Goal: Task Accomplishment & Management: Manage account settings

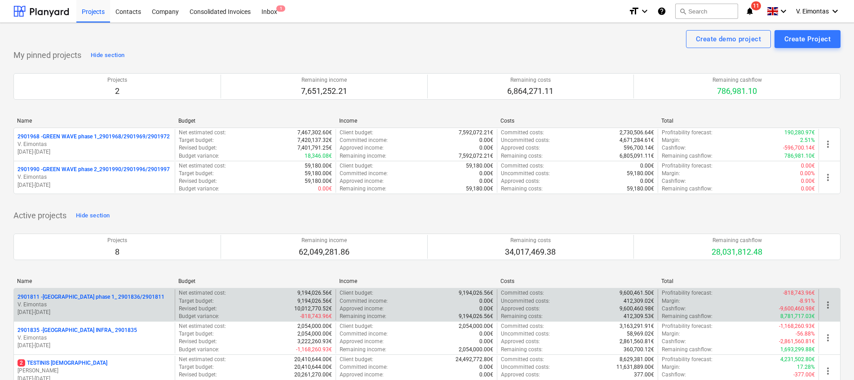
scroll to position [245, 0]
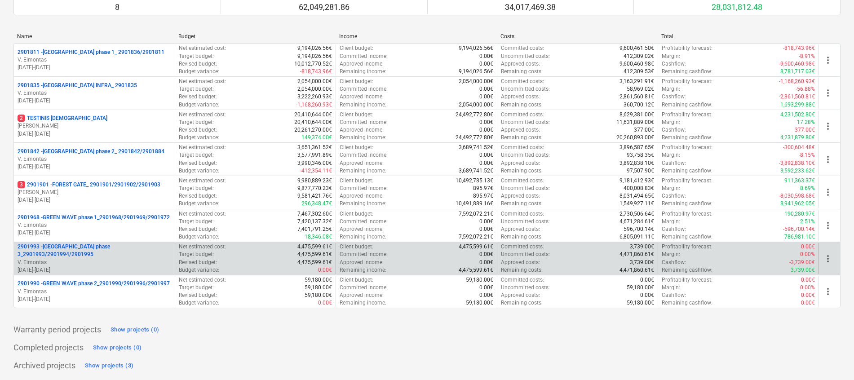
click at [100, 251] on p "2901993 - [GEOGRAPHIC_DATA] phase 3_2901993/2901994/2901995" at bounding box center [95, 250] width 154 height 15
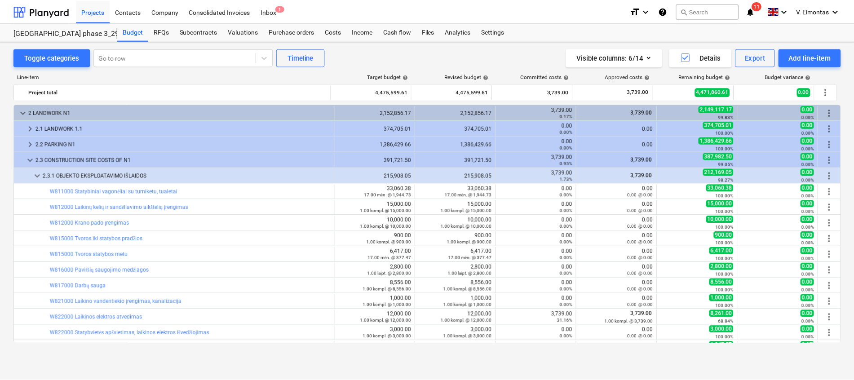
scroll to position [67, 0]
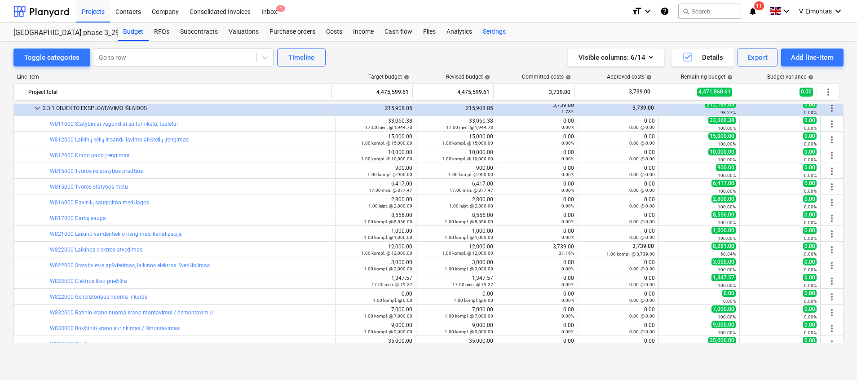
click at [492, 30] on div "Settings" at bounding box center [494, 32] width 34 height 18
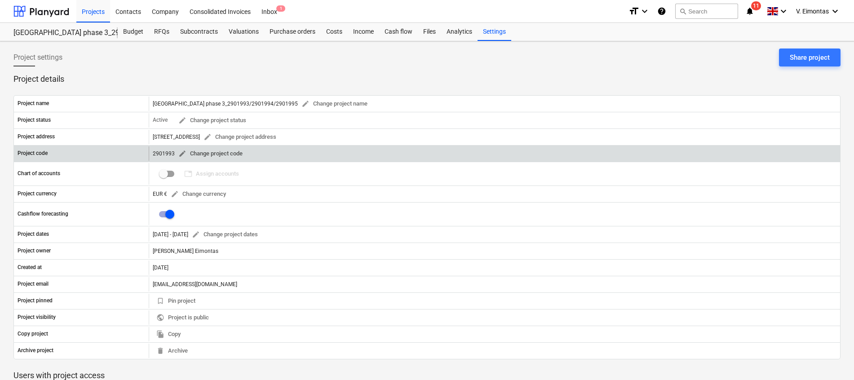
click at [236, 151] on span "edit Change project code" at bounding box center [210, 154] width 64 height 10
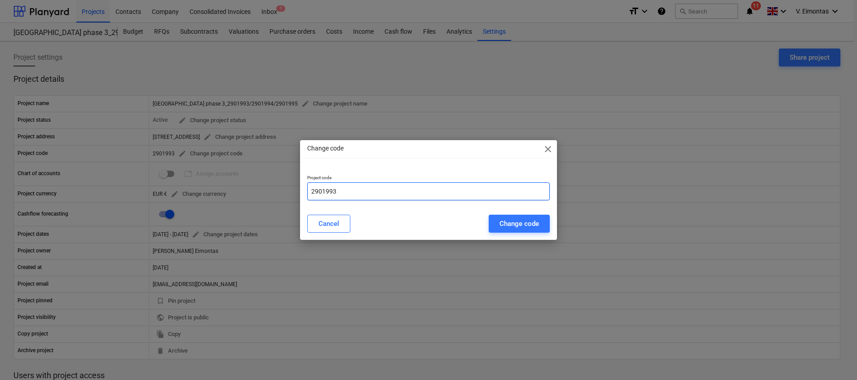
drag, startPoint x: 346, startPoint y: 191, endPoint x: 286, endPoint y: 195, distance: 59.9
click at [286, 195] on div "Change code close Project code 2901993 Cancel Change code" at bounding box center [428, 190] width 857 height 380
click at [324, 221] on div "Cancel" at bounding box center [328, 224] width 21 height 12
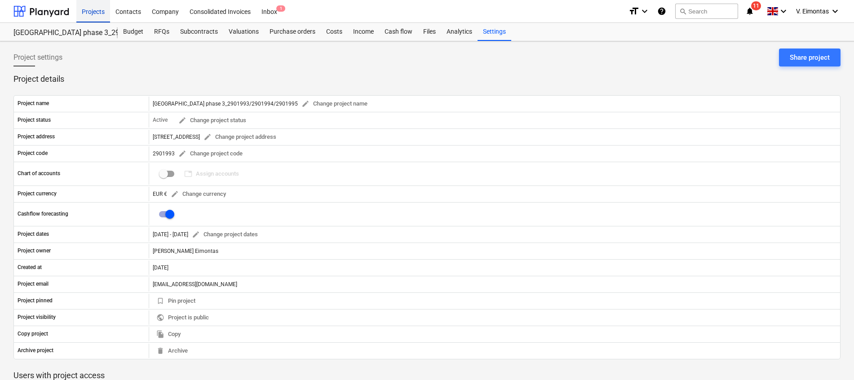
click at [100, 13] on div "Projects" at bounding box center [93, 11] width 34 height 23
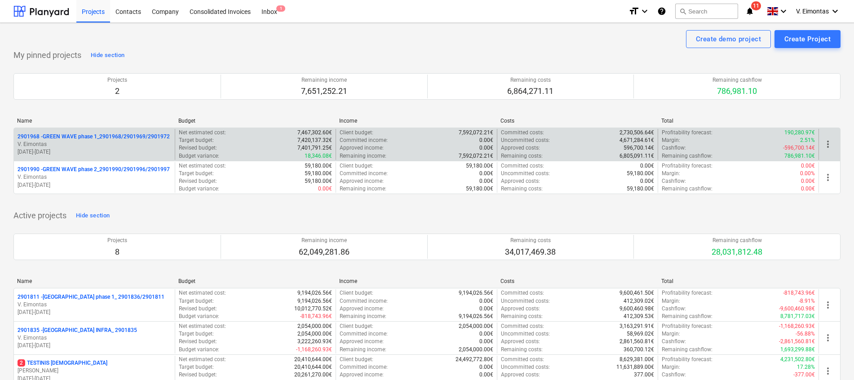
click at [101, 135] on p "2901968 - GREEN WAVE phase 1_2901968/2901969/2901972" at bounding box center [94, 137] width 152 height 8
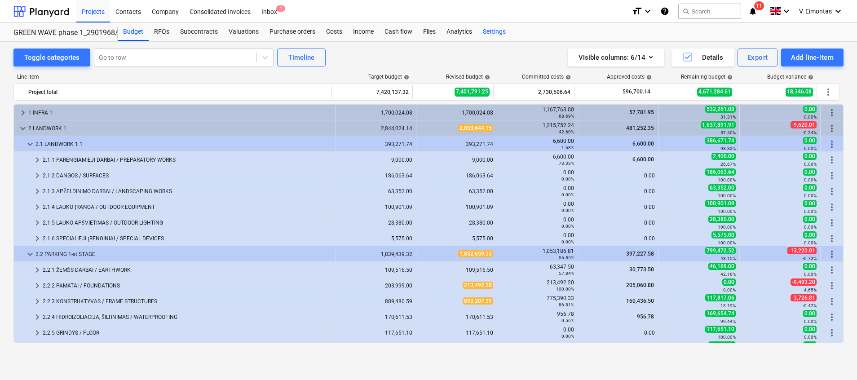
click at [491, 34] on div "Settings" at bounding box center [494, 32] width 34 height 18
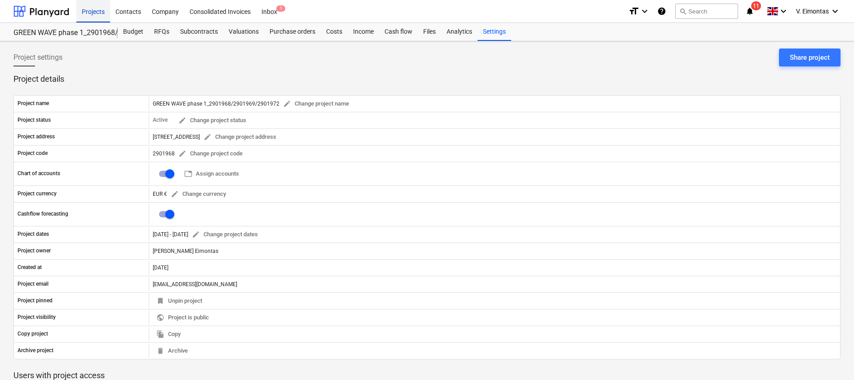
click at [89, 16] on div "Projects" at bounding box center [93, 11] width 34 height 23
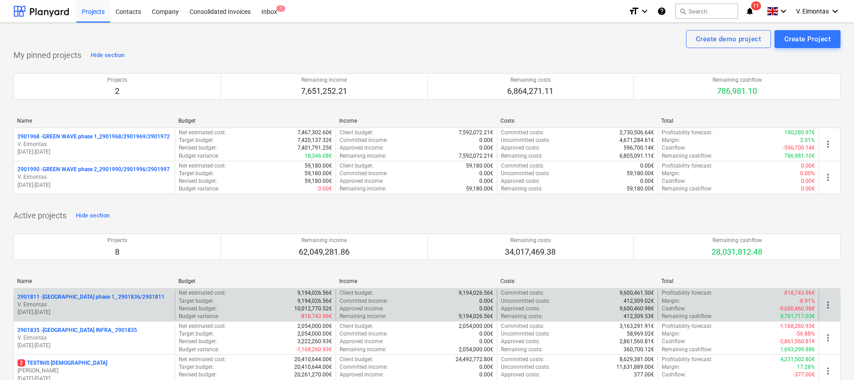
scroll to position [245, 0]
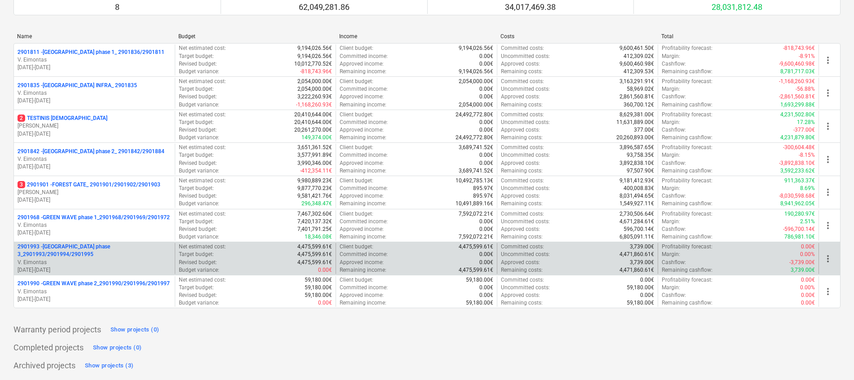
click at [108, 250] on p "2901993 - [GEOGRAPHIC_DATA] phase 3_2901993/2901994/2901995" at bounding box center [95, 250] width 154 height 15
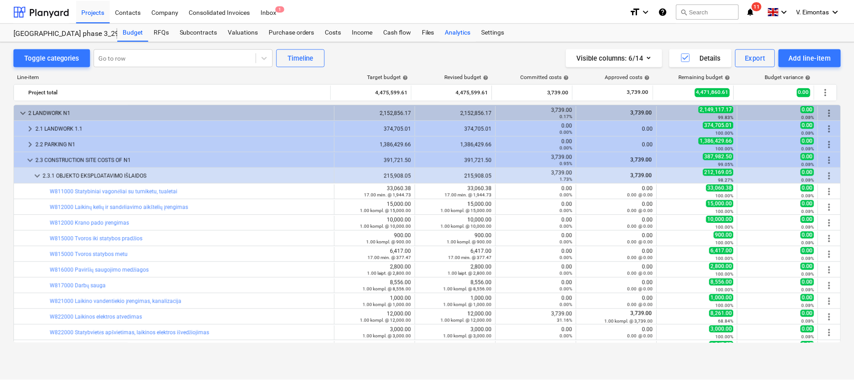
scroll to position [67, 0]
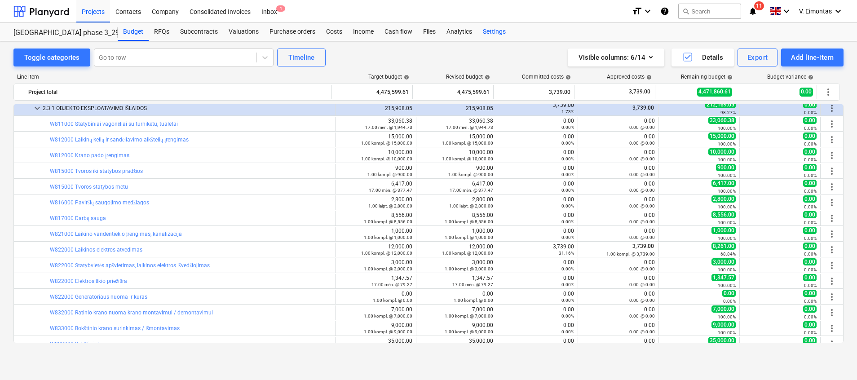
click at [492, 30] on div "Settings" at bounding box center [494, 32] width 34 height 18
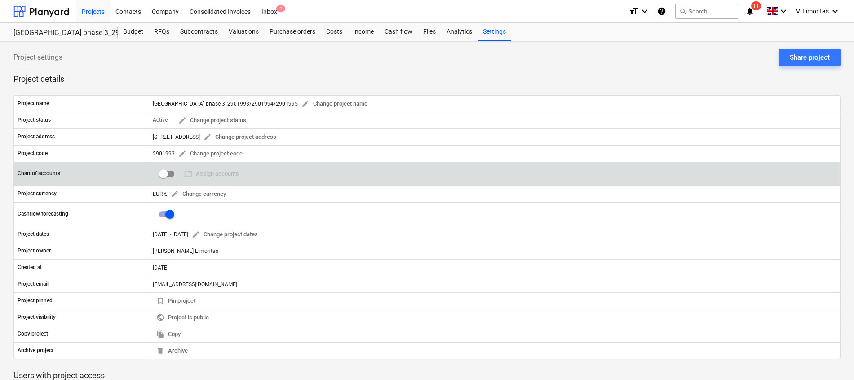
click at [162, 169] on input "checkbox" at bounding box center [164, 174] width 22 height 22
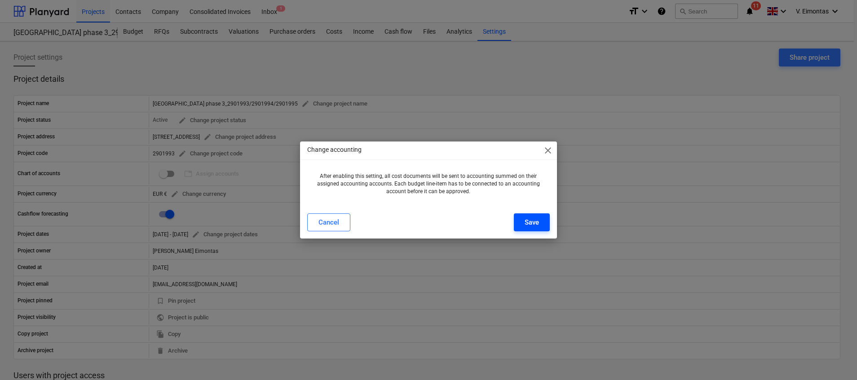
click at [538, 221] on div "Save" at bounding box center [531, 222] width 14 height 12
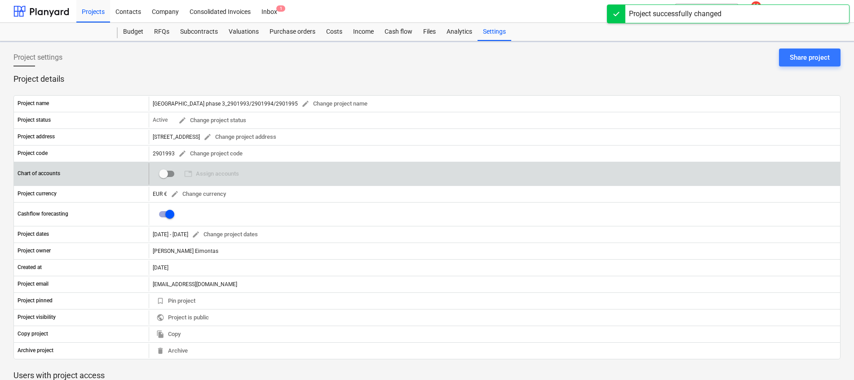
checkbox input "true"
click at [233, 171] on span "table Assign accounts" at bounding box center [211, 174] width 55 height 10
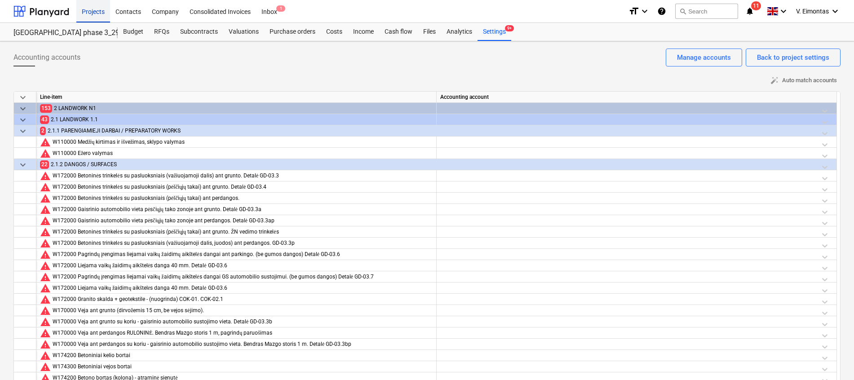
click at [103, 4] on div "Projects" at bounding box center [93, 11] width 34 height 23
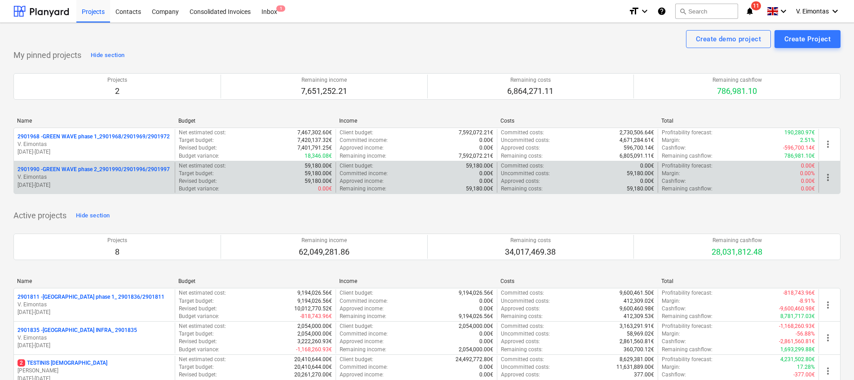
click at [106, 169] on p "2901990 - GREEN WAVE phase 2_2901990/2901996/2901997" at bounding box center [94, 170] width 152 height 8
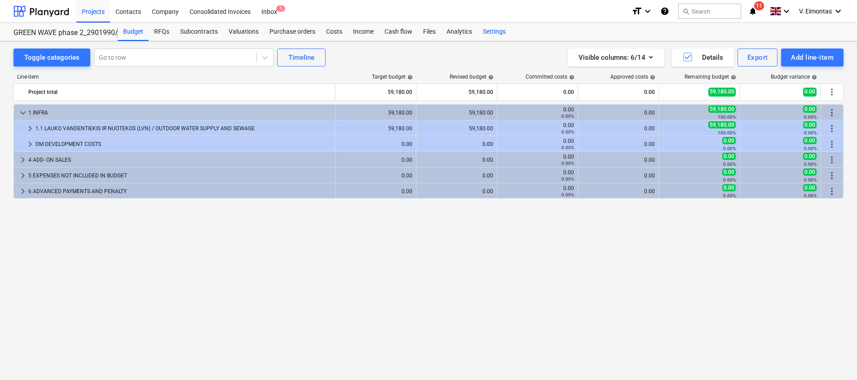
click at [498, 31] on div "Settings" at bounding box center [494, 32] width 34 height 18
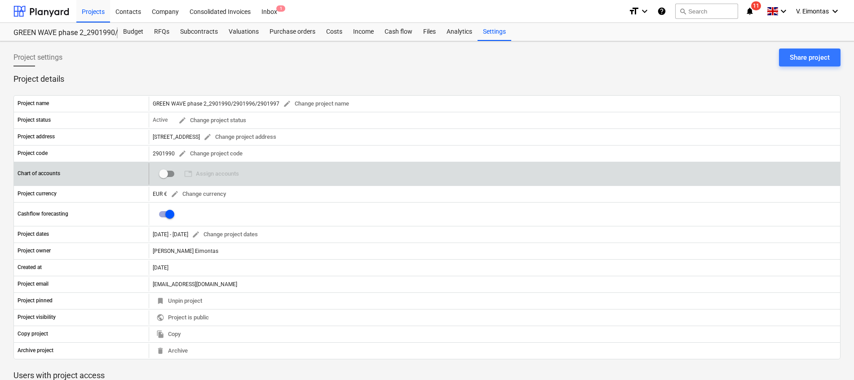
click at [169, 176] on input "checkbox" at bounding box center [164, 174] width 22 height 22
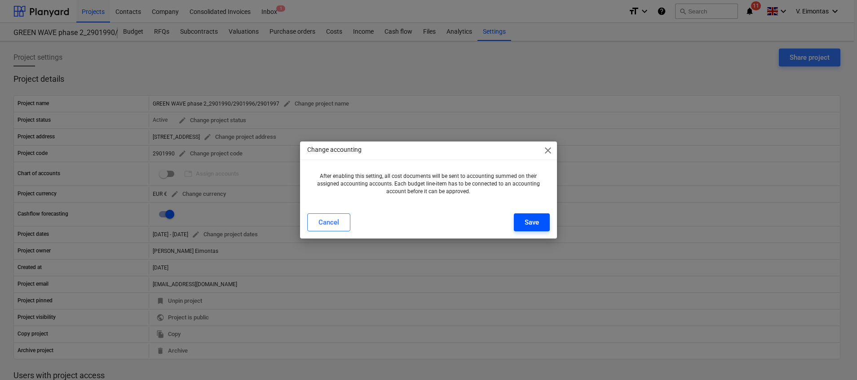
click at [530, 220] on div "Save" at bounding box center [531, 222] width 14 height 12
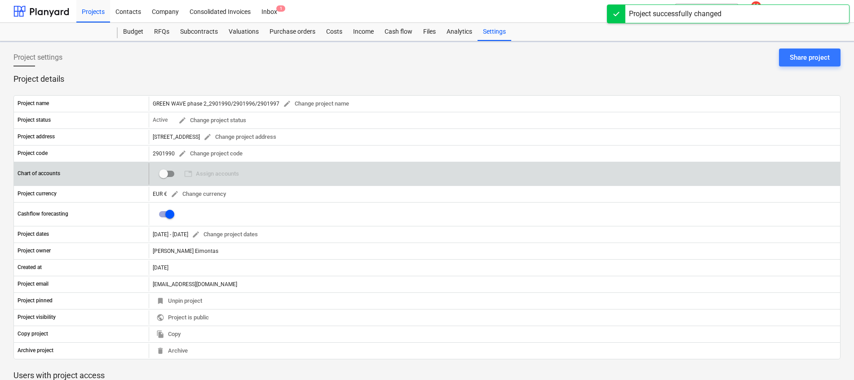
checkbox input "true"
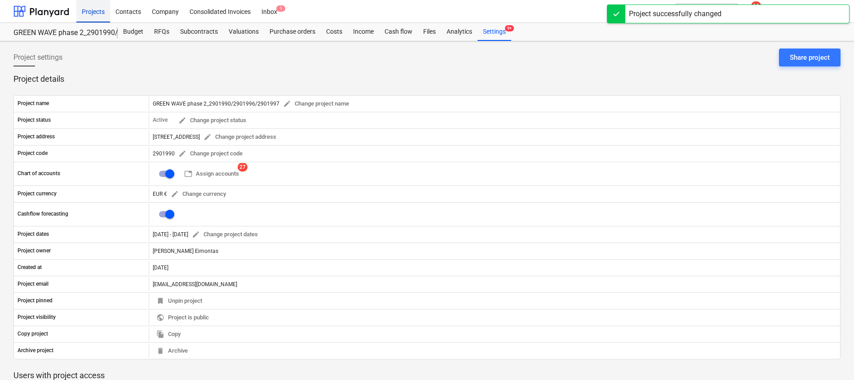
click at [96, 10] on div "Projects" at bounding box center [93, 11] width 34 height 23
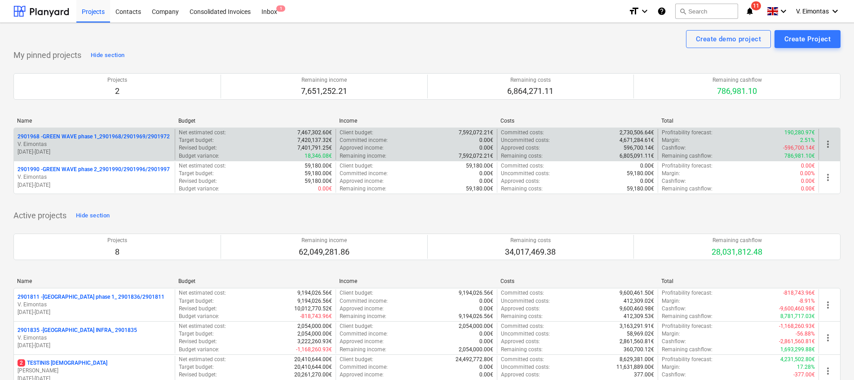
click at [145, 133] on p "2901968 - GREEN WAVE phase 1_2901968/2901969/2901972" at bounding box center [94, 137] width 152 height 8
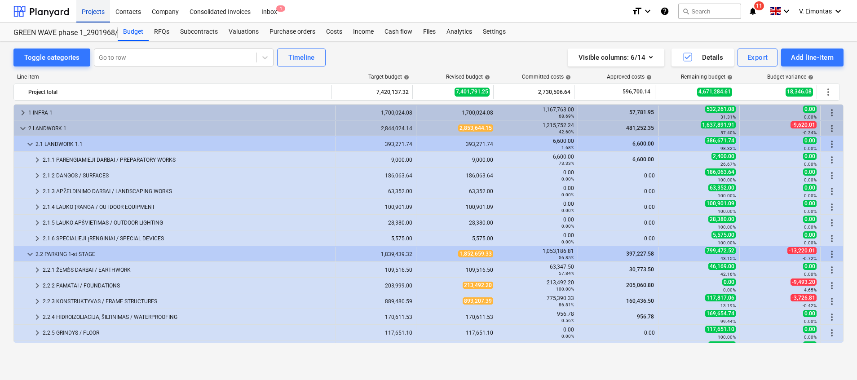
click at [94, 13] on div "Projects" at bounding box center [93, 11] width 34 height 23
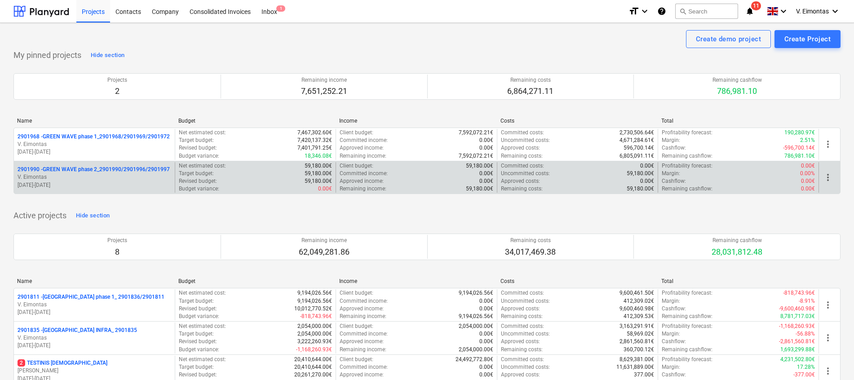
click at [116, 167] on p "2901990 - GREEN WAVE phase 2_2901990/2901996/2901997" at bounding box center [94, 170] width 152 height 8
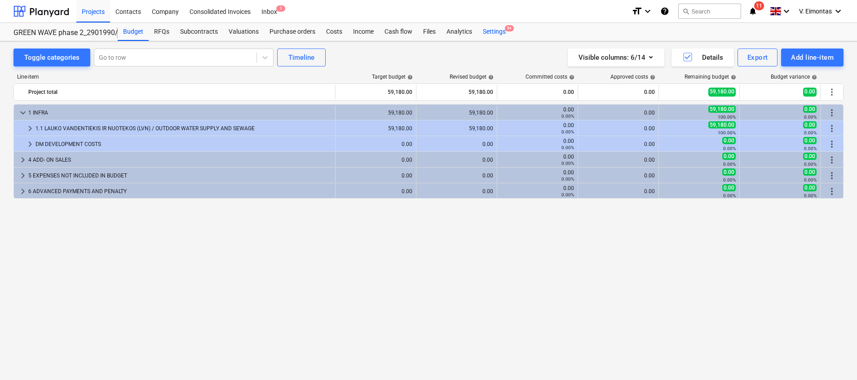
click at [480, 29] on div "Settings 9+" at bounding box center [494, 32] width 34 height 18
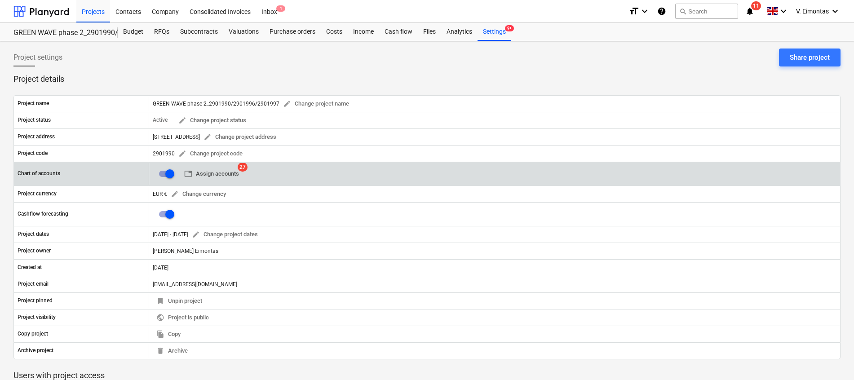
click at [222, 173] on span "table Assign accounts" at bounding box center [211, 174] width 55 height 10
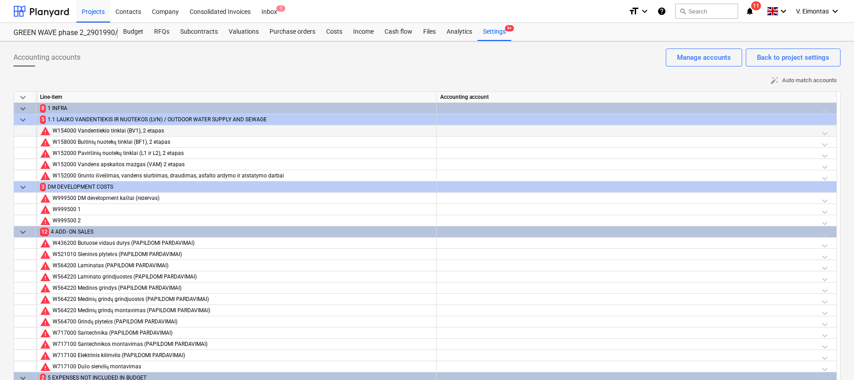
click at [483, 130] on div at bounding box center [636, 133] width 392 height 16
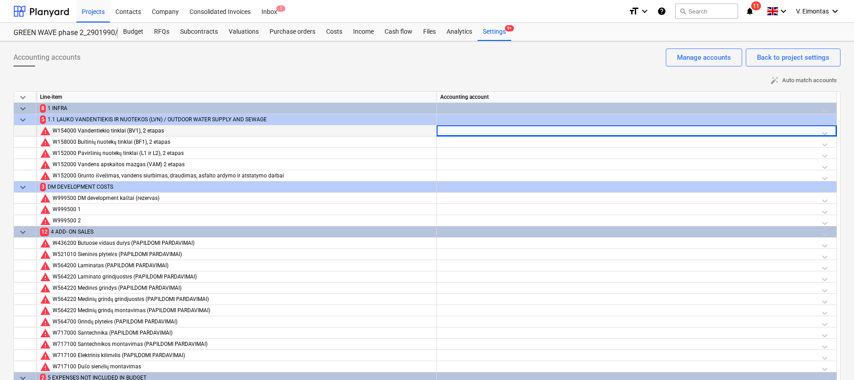
click at [482, 130] on div at bounding box center [636, 133] width 392 height 16
click at [825, 130] on div at bounding box center [636, 133] width 392 height 16
click at [594, 131] on div at bounding box center [636, 133] width 392 height 16
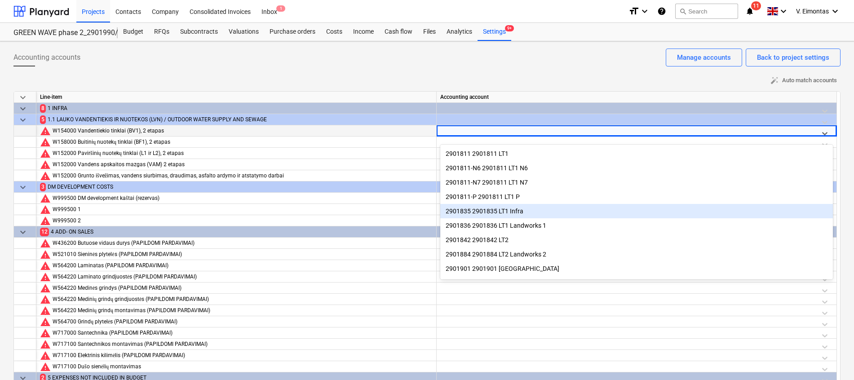
scroll to position [76, 0]
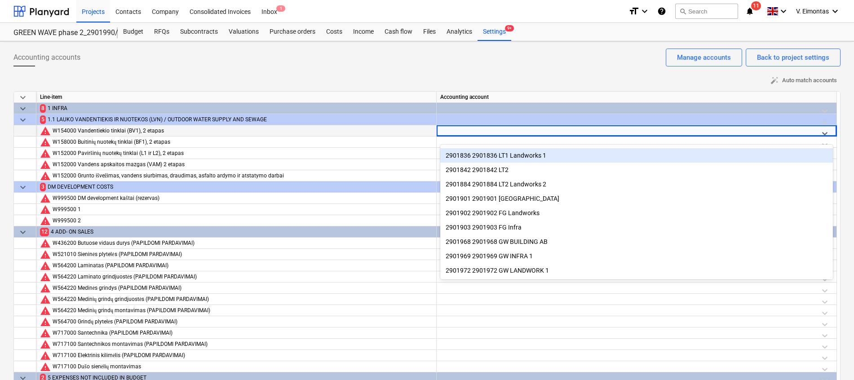
click at [470, 65] on div "Accounting accounts Back to project settings Manage accounts" at bounding box center [426, 60] width 827 height 25
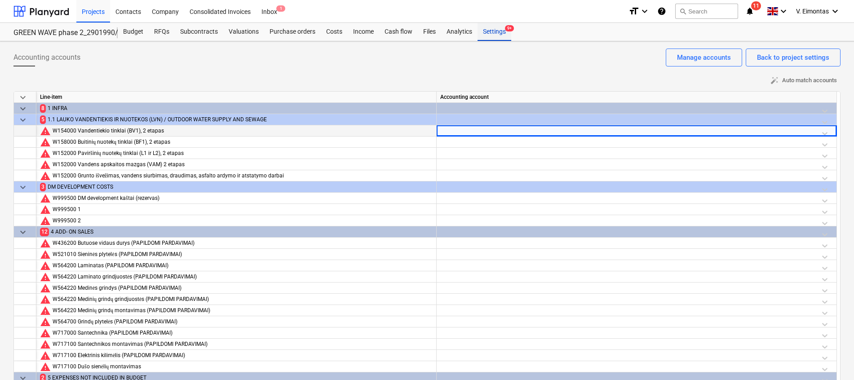
click at [493, 32] on div "Settings 9+" at bounding box center [494, 32] width 34 height 18
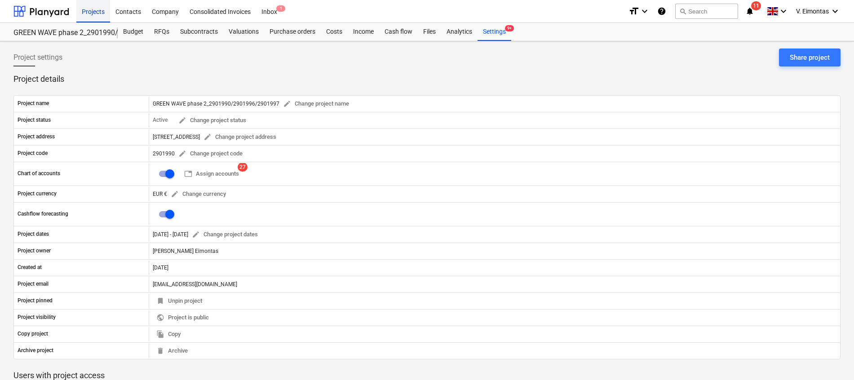
click at [86, 13] on div "Projects" at bounding box center [93, 11] width 34 height 23
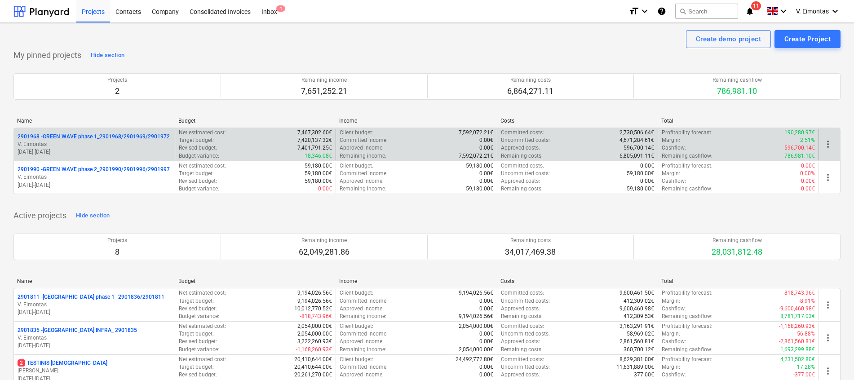
click at [110, 134] on p "2901968 - GREEN WAVE phase 1_2901968/2901969/2901972" at bounding box center [94, 137] width 152 height 8
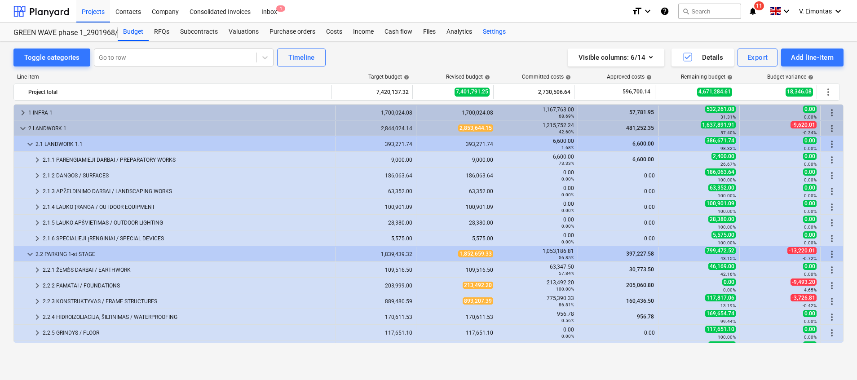
click at [489, 26] on div "Settings" at bounding box center [494, 32] width 34 height 18
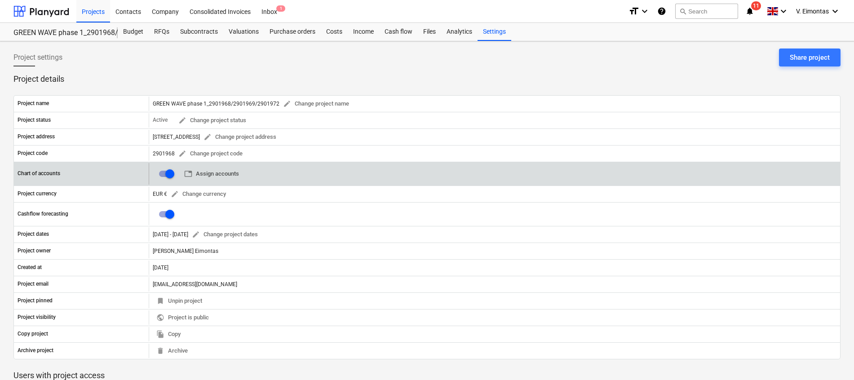
click at [210, 170] on span "table Assign accounts" at bounding box center [211, 174] width 55 height 10
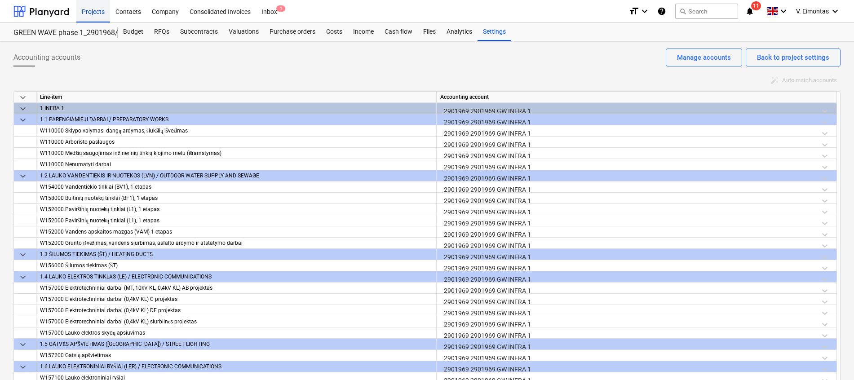
click at [93, 12] on div "Projects" at bounding box center [93, 11] width 34 height 23
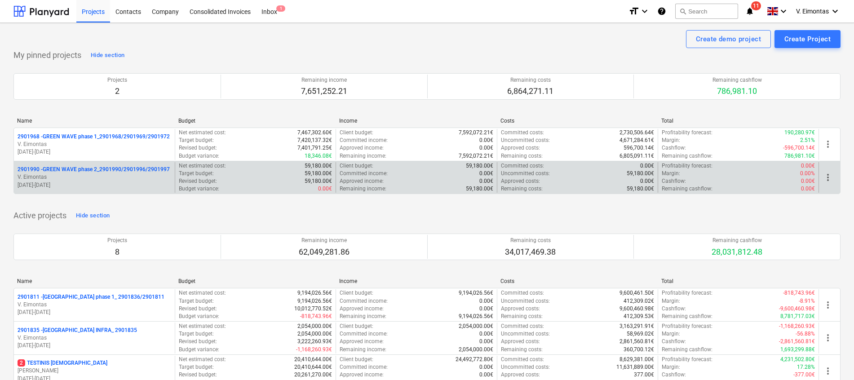
click at [114, 167] on p "2901990 - GREEN WAVE phase 2_2901990/2901996/2901997" at bounding box center [94, 170] width 152 height 8
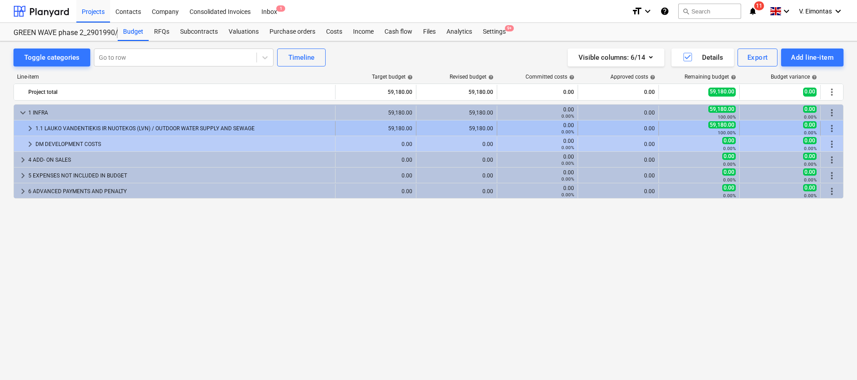
click at [25, 127] on span "keyboard_arrow_right" at bounding box center [30, 128] width 11 height 11
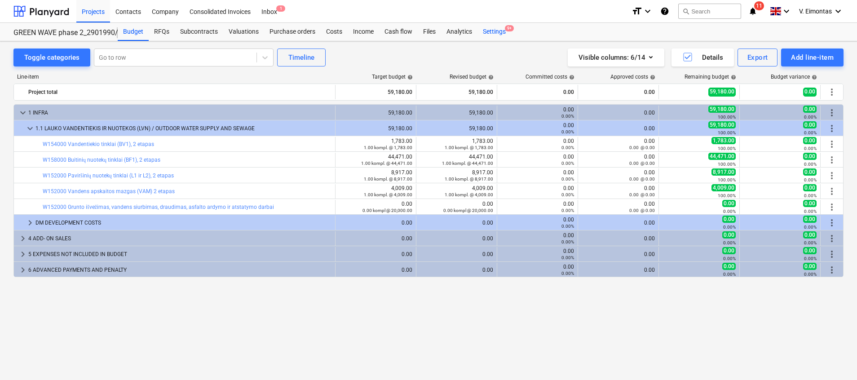
click at [490, 31] on div "Settings 9+" at bounding box center [494, 32] width 34 height 18
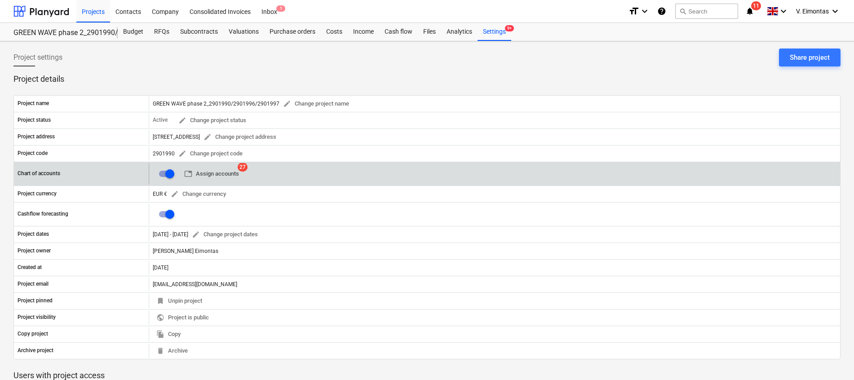
click at [212, 175] on span "table Assign accounts" at bounding box center [211, 174] width 55 height 10
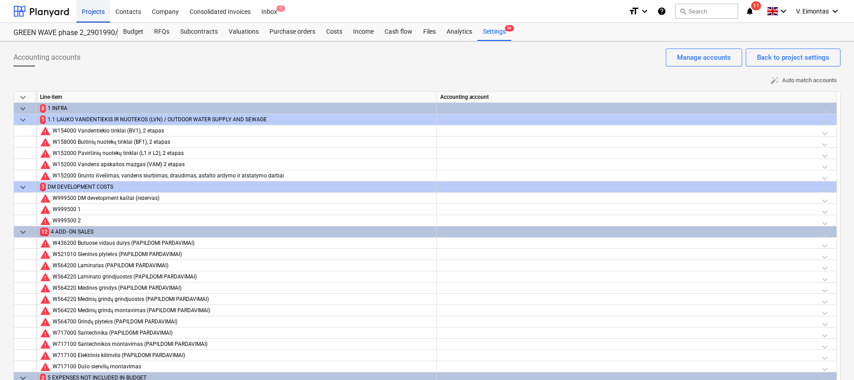
click at [93, 13] on div "Projects" at bounding box center [93, 11] width 34 height 23
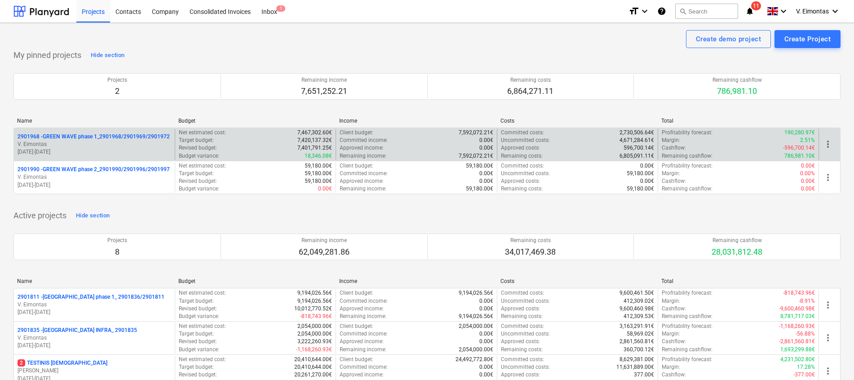
click at [107, 137] on p "2901968 - GREEN WAVE phase 1_2901968/2901969/2901972" at bounding box center [94, 137] width 152 height 8
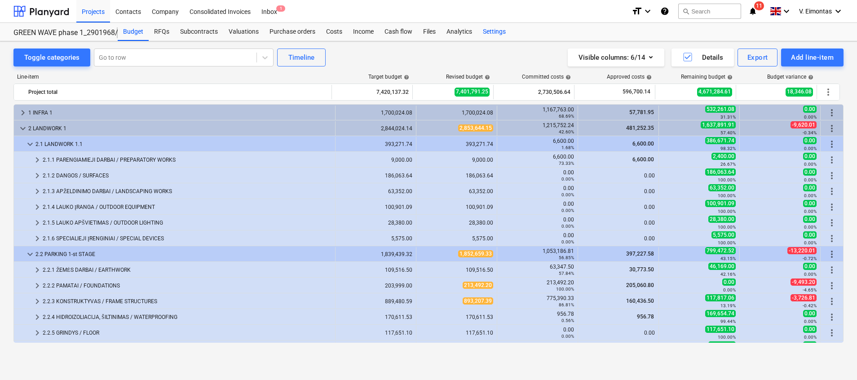
click at [498, 29] on div "Settings" at bounding box center [494, 32] width 34 height 18
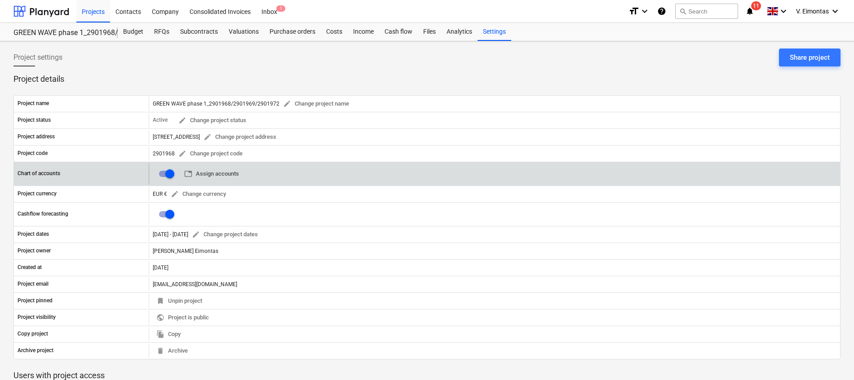
click at [208, 176] on span "table Assign accounts" at bounding box center [211, 174] width 55 height 10
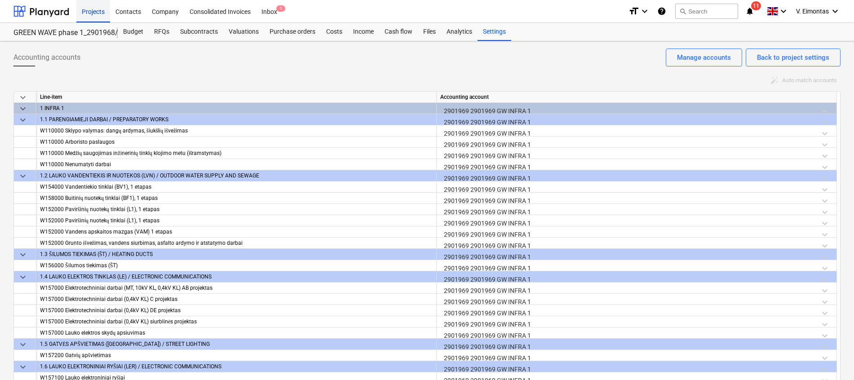
click at [98, 13] on div "Projects" at bounding box center [93, 11] width 34 height 23
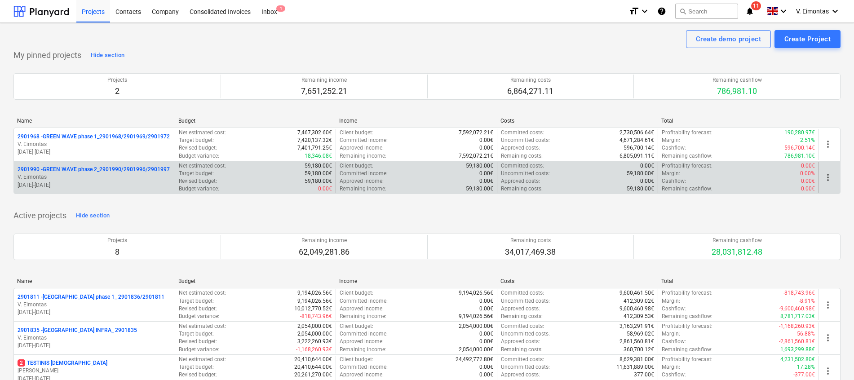
click at [79, 168] on p "2901990 - GREEN WAVE phase 2_2901990/2901996/2901997" at bounding box center [94, 170] width 152 height 8
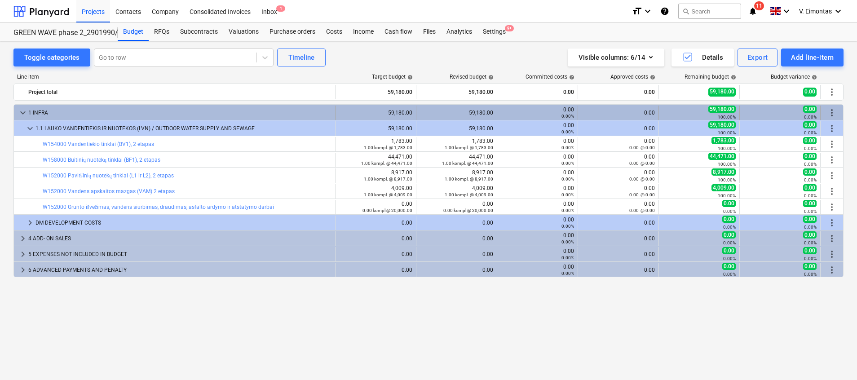
click at [833, 111] on span "more_vert" at bounding box center [831, 112] width 11 height 11
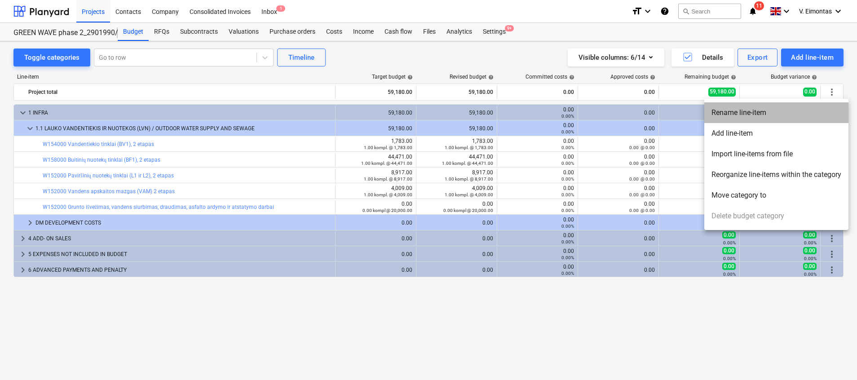
click at [739, 115] on li "Rename line-item" at bounding box center [776, 112] width 144 height 21
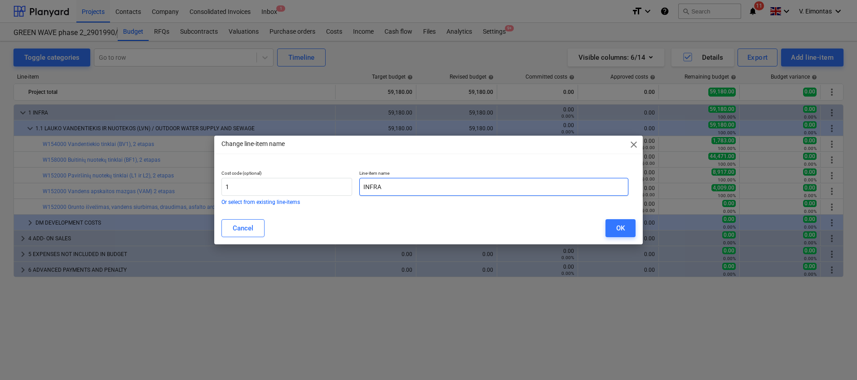
click at [417, 188] on input "INFRA" at bounding box center [493, 187] width 269 height 18
type input "INFRA 2"
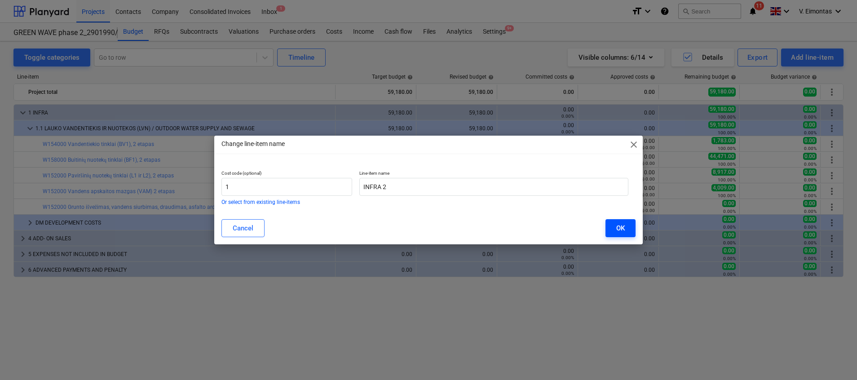
click at [621, 232] on div "OK" at bounding box center [620, 228] width 9 height 12
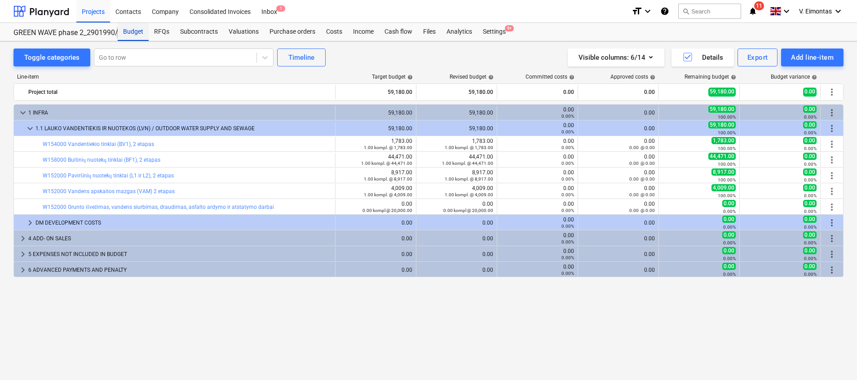
click at [143, 31] on div "Budget" at bounding box center [133, 32] width 31 height 18
click at [488, 32] on div "Settings 9+" at bounding box center [494, 32] width 34 height 18
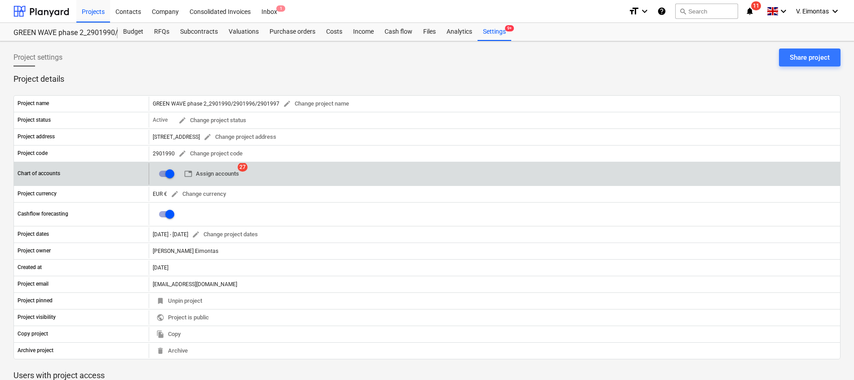
click at [226, 174] on span "table Assign accounts" at bounding box center [211, 174] width 55 height 10
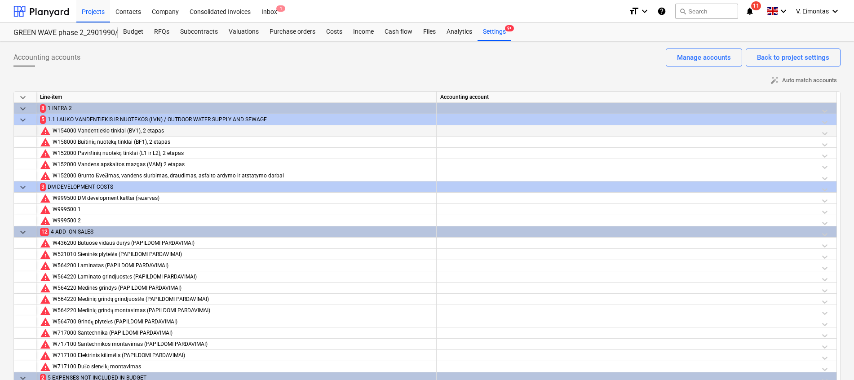
click at [567, 132] on div at bounding box center [636, 133] width 392 height 16
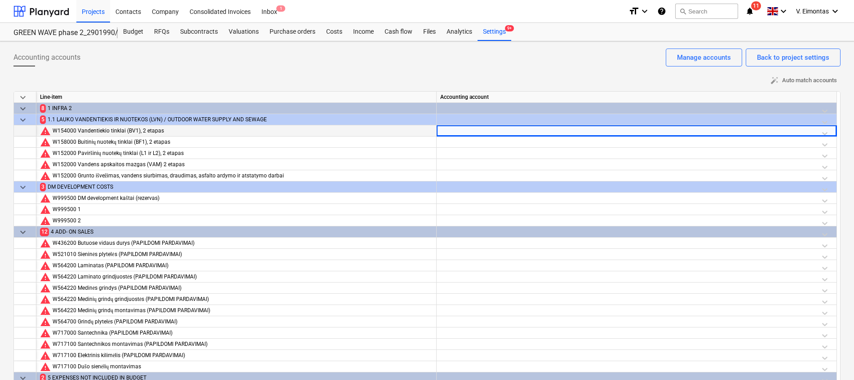
click at [567, 132] on div at bounding box center [636, 133] width 392 height 16
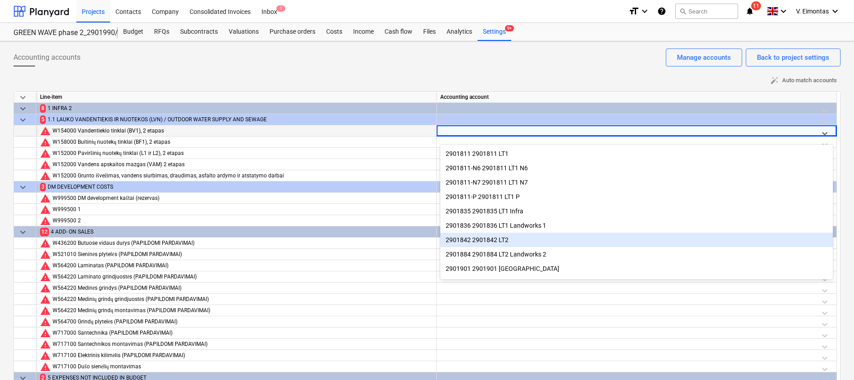
scroll to position [76, 0]
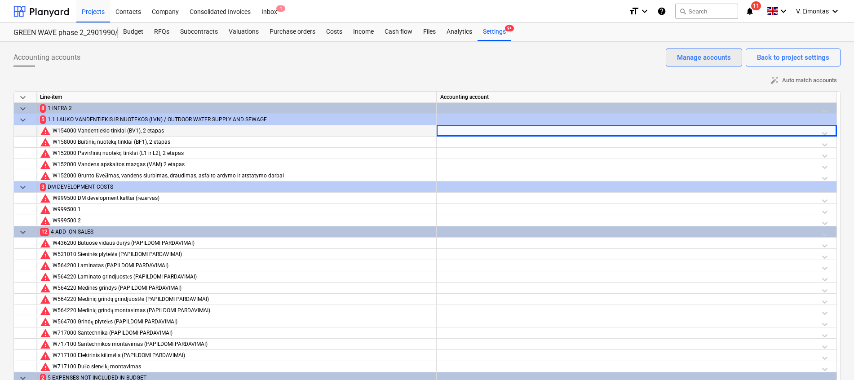
click at [702, 60] on div "Manage accounts" at bounding box center [704, 58] width 54 height 12
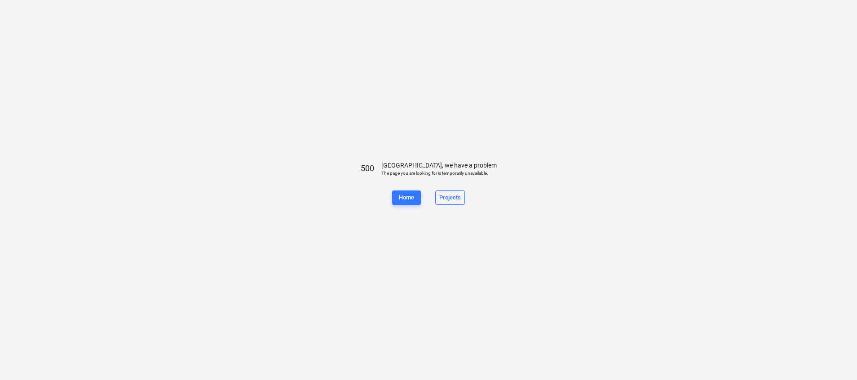
click at [18, 138] on div "500 [GEOGRAPHIC_DATA], we have a problem The page you are looking for is tempor…" at bounding box center [428, 190] width 857 height 380
click at [442, 197] on div "Projects" at bounding box center [450, 198] width 22 height 10
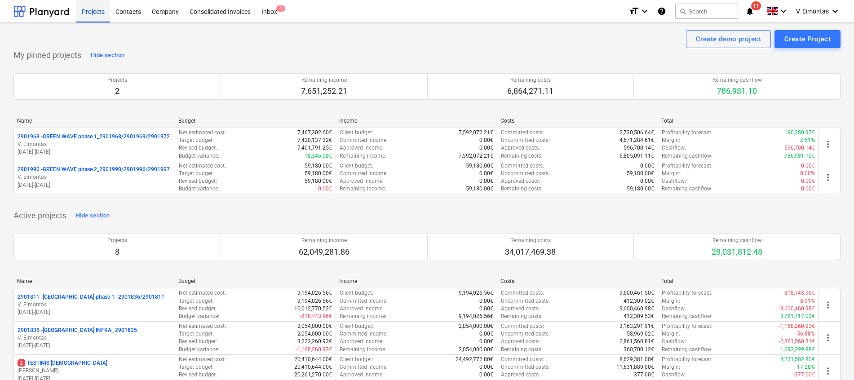
click at [94, 10] on div "Projects" at bounding box center [93, 11] width 34 height 23
click at [329, 44] on div "Create demo project Create Project" at bounding box center [426, 39] width 827 height 18
click at [184, 214] on div "Active projects Hide section Projects 8 Remaining income 62,049,281.86 Remainin…" at bounding box center [426, 385] width 827 height 355
click at [0, 131] on html "Projects Contacts Company Consolidated Invoices Inbox 1 format_size keyboard_ar…" at bounding box center [427, 190] width 854 height 380
click at [92, 14] on div "Projects" at bounding box center [93, 11] width 34 height 23
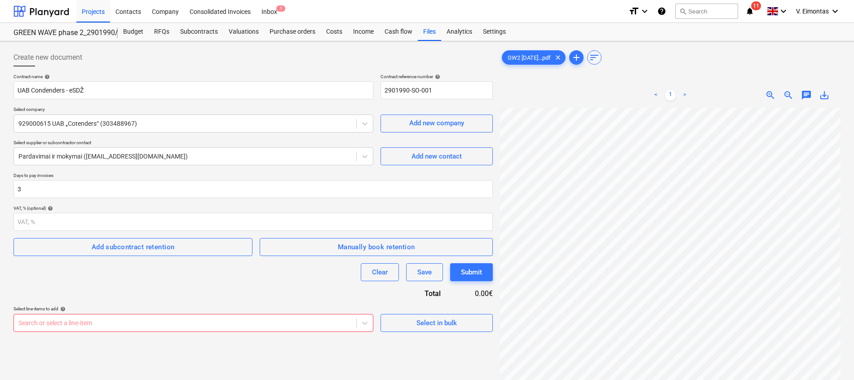
scroll to position [90, 0]
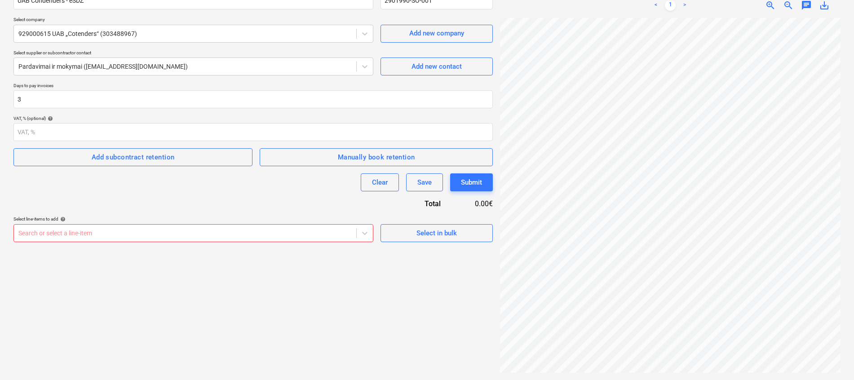
click at [318, 301] on div "Create new document Contract name help UAB Condenders - eSDŽ Contract reference…" at bounding box center [253, 165] width 486 height 421
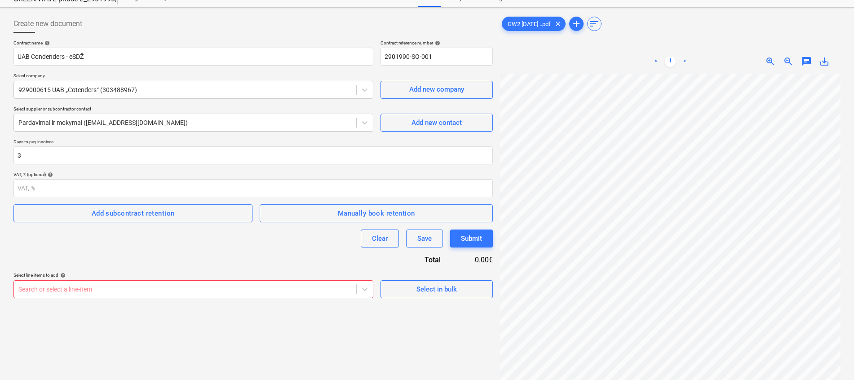
scroll to position [0, 0]
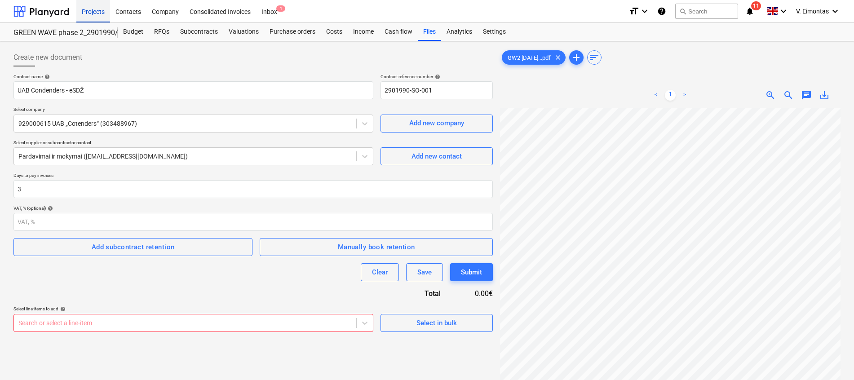
click at [88, 11] on div "Projects" at bounding box center [93, 11] width 34 height 23
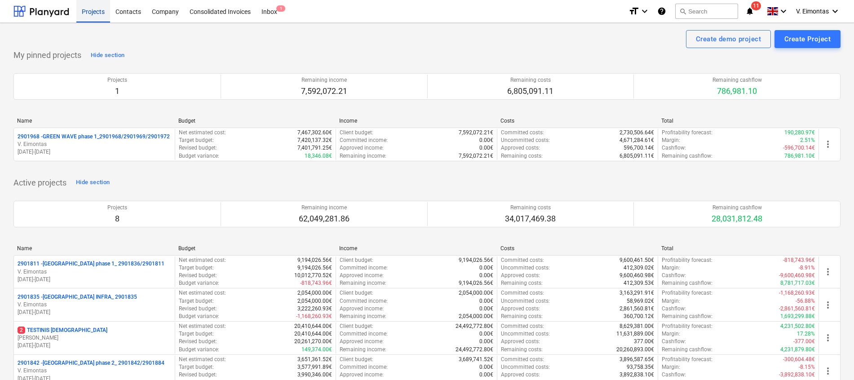
click at [100, 18] on div "Projects" at bounding box center [93, 11] width 34 height 23
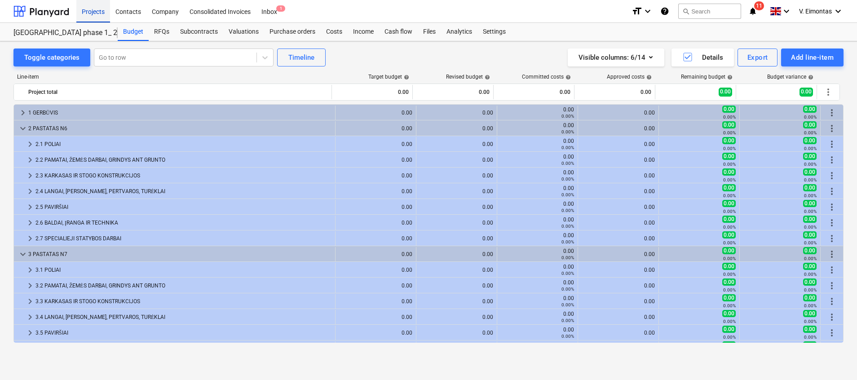
click at [95, 9] on div "Projects" at bounding box center [93, 11] width 34 height 23
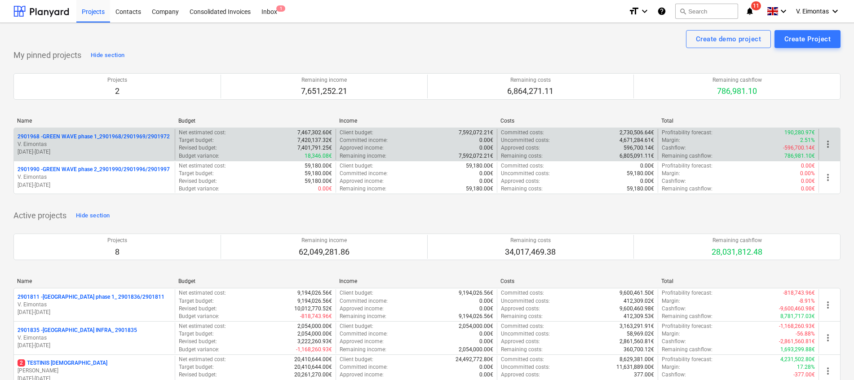
drag, startPoint x: 426, startPoint y: 56, endPoint x: 451, endPoint y: 154, distance: 101.4
click at [426, 55] on div "My pinned projects Hide section Projects 2 Remaining income 7,651,252.21 Remain…" at bounding box center [426, 126] width 827 height 157
click at [124, 137] on p "2901968 - GREEN WAVE phase 1_2901968/2901969/2901972" at bounding box center [94, 137] width 152 height 8
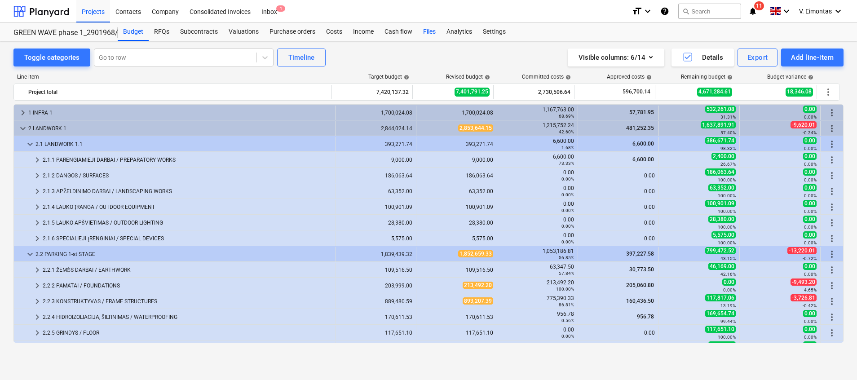
click at [428, 32] on div "Files" at bounding box center [429, 32] width 23 height 18
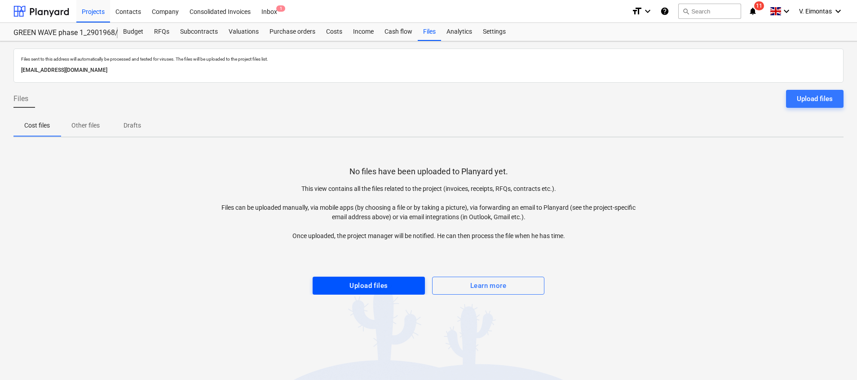
click at [393, 290] on span "Upload files" at bounding box center [368, 286] width 92 height 12
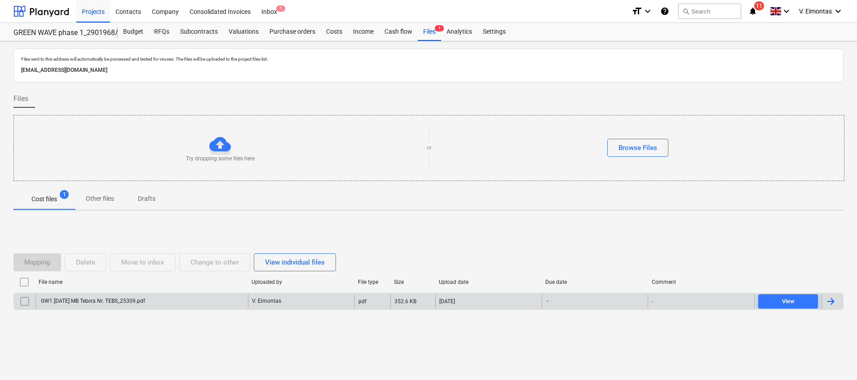
click at [144, 297] on div "GW1 2025-08-27 MB Tebėra Nr. TEBS_25309.pdf" at bounding box center [141, 301] width 212 height 14
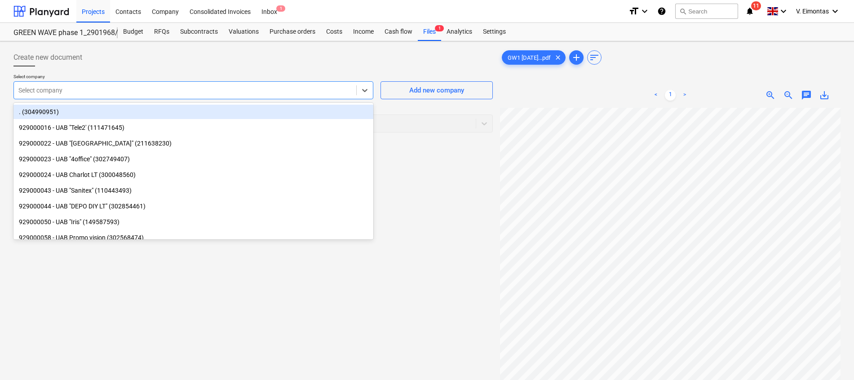
click at [183, 97] on div "Select company" at bounding box center [193, 90] width 360 height 18
type input "teb"
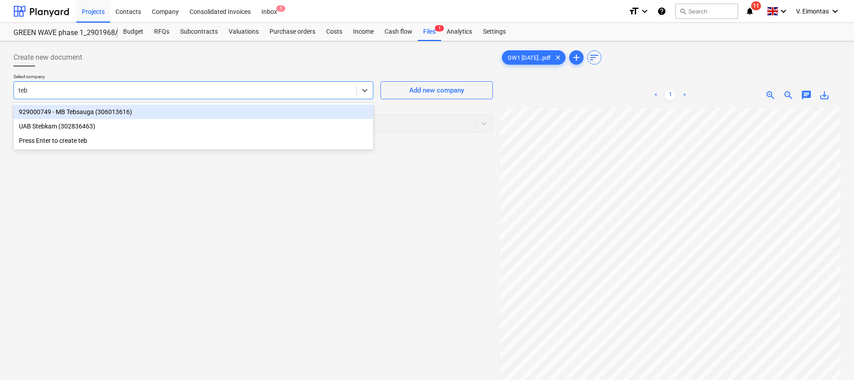
click at [159, 108] on div "929000749 - MB Tebsauga (306013616)" at bounding box center [193, 112] width 360 height 14
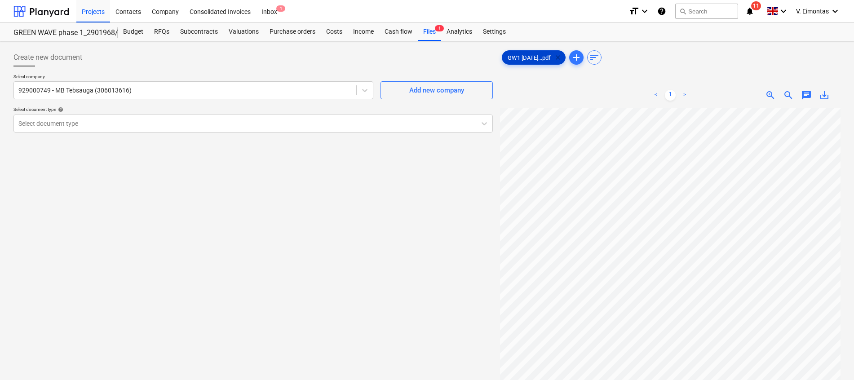
click at [563, 57] on span "clear" at bounding box center [557, 57] width 11 height 11
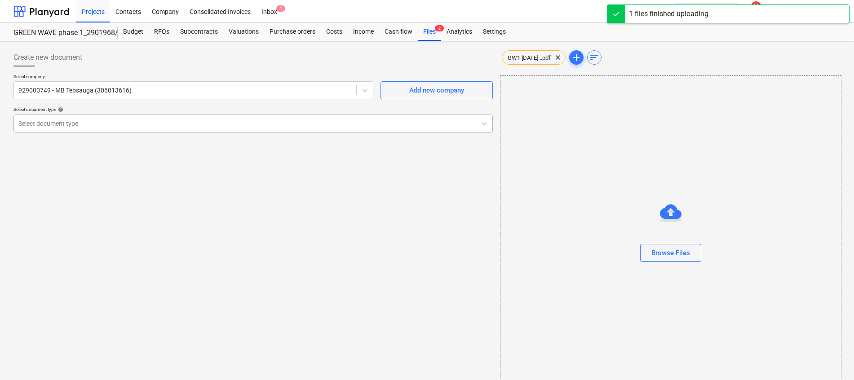
click at [95, 123] on div at bounding box center [244, 123] width 453 height 9
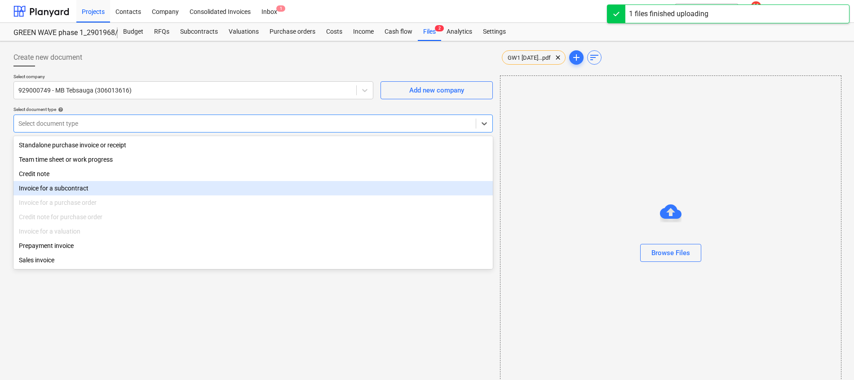
click at [73, 190] on div "Invoice for a subcontract" at bounding box center [252, 188] width 479 height 14
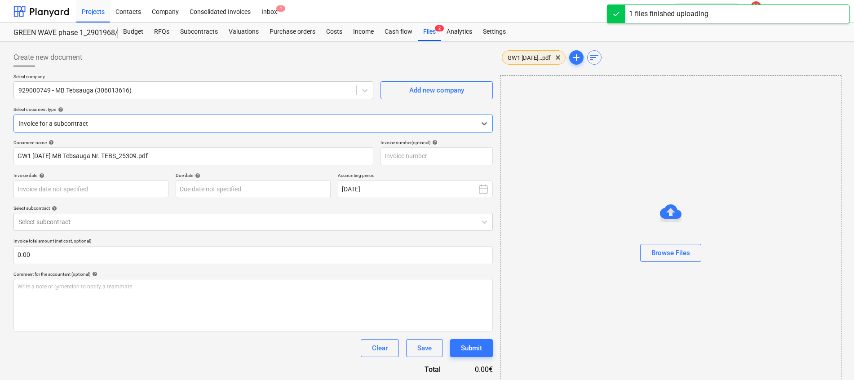
click at [523, 57] on span "GW1 2025-08-27...pdf" at bounding box center [529, 57] width 54 height 7
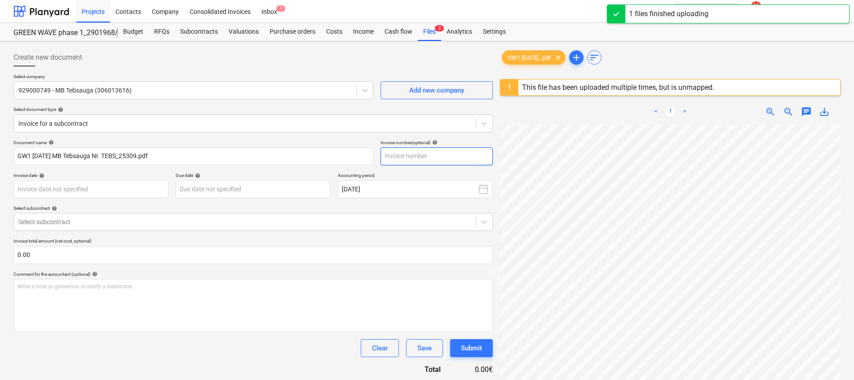
click at [417, 154] on input "text" at bounding box center [436, 156] width 112 height 18
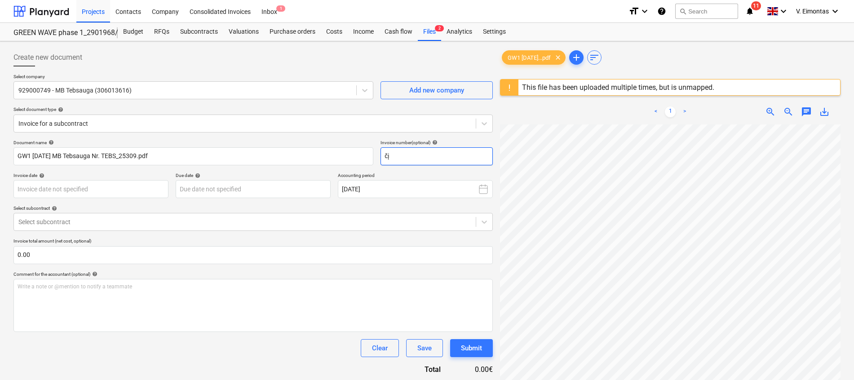
type input "č"
type input "25309"
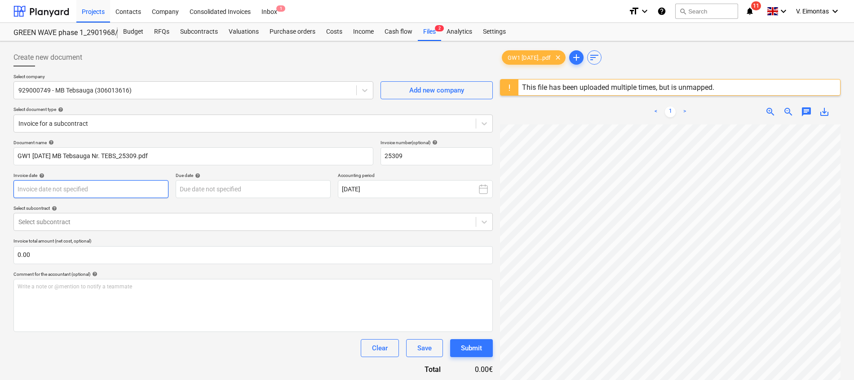
click at [142, 192] on body "Projects Contacts Company Consolidated Invoices Inbox 1 format_size keyboard_ar…" at bounding box center [427, 190] width 854 height 380
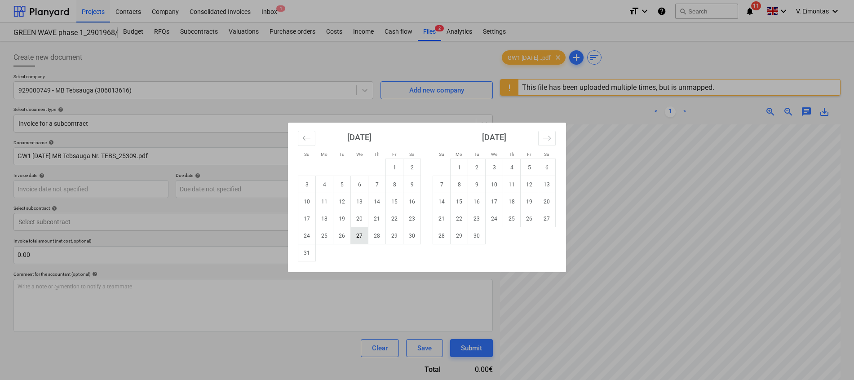
click at [359, 237] on td "27" at bounding box center [360, 235] width 18 height 17
type input "27 Aug 2025"
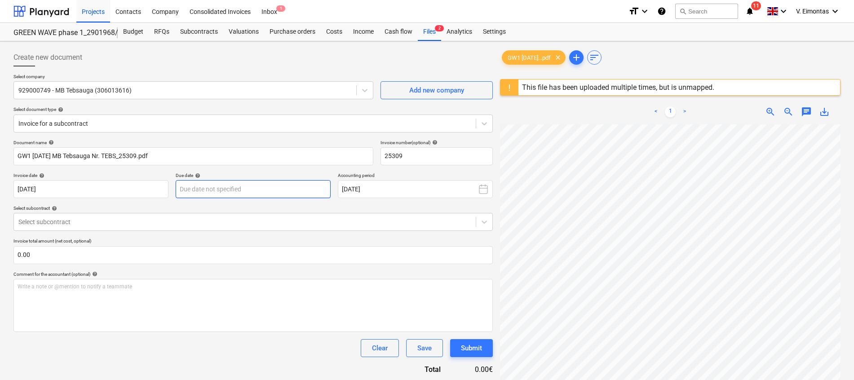
click at [240, 182] on body "Projects Contacts Company Consolidated Invoices Inbox 1 format_size keyboard_ar…" at bounding box center [427, 190] width 854 height 380
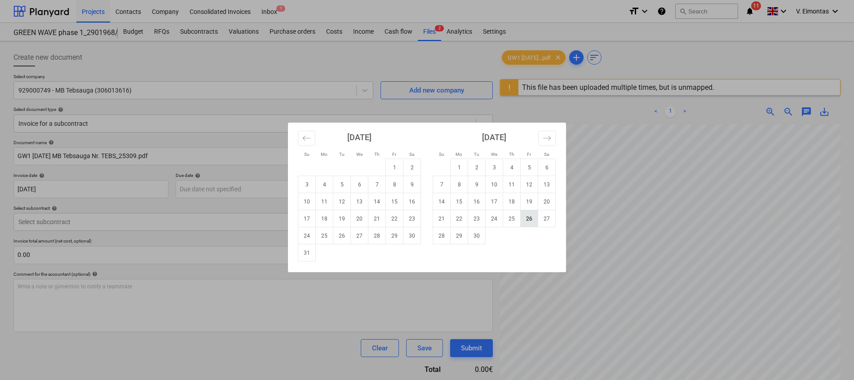
click at [525, 219] on td "26" at bounding box center [529, 218] width 18 height 17
type input "26 Sep 2025"
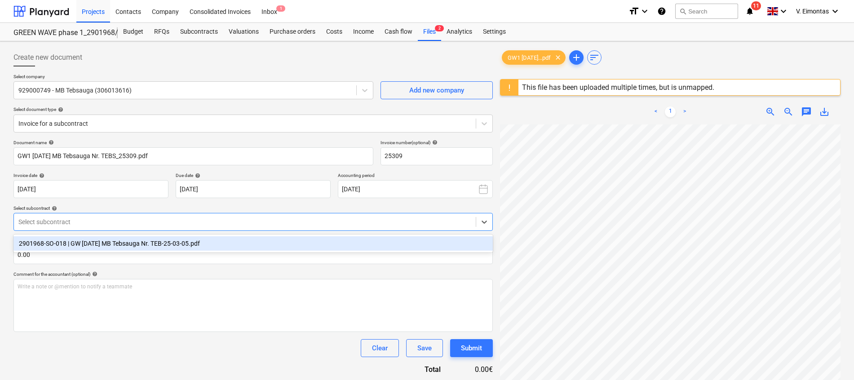
click at [131, 221] on div at bounding box center [244, 221] width 453 height 9
click at [115, 244] on div "2901968-SO-018 | GW 2025-03-05 MB Tebsauga Nr. TEB-25-03-05.pdf" at bounding box center [252, 243] width 479 height 14
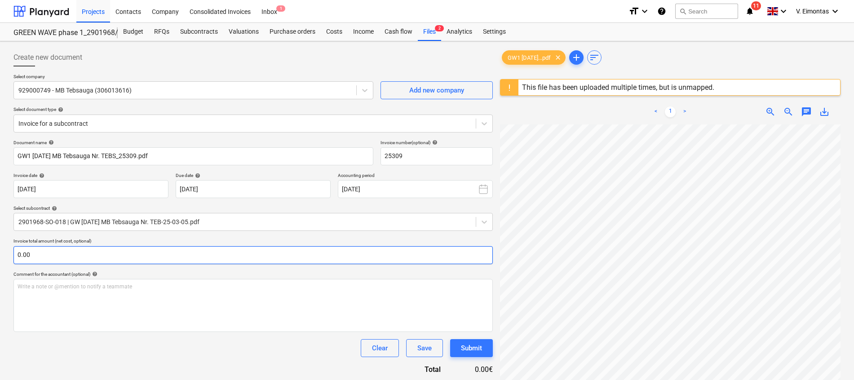
scroll to position [176, 77]
click at [176, 253] on input "text" at bounding box center [252, 255] width 479 height 18
type input "3"
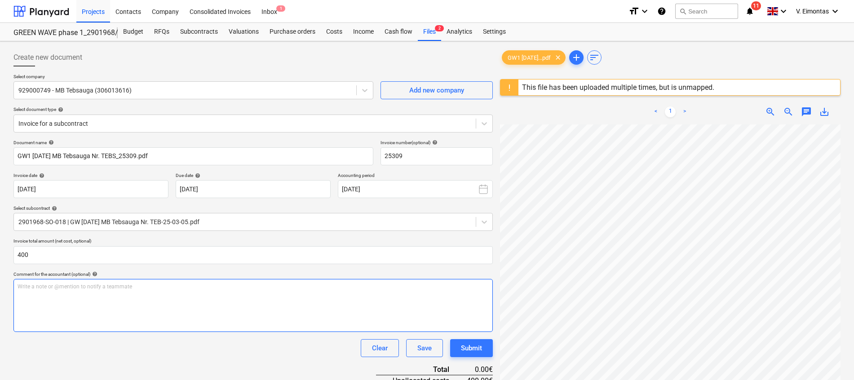
type input "400.00"
click at [186, 308] on div "Write a note or @mention to notify a teammate ﻿" at bounding box center [252, 305] width 479 height 53
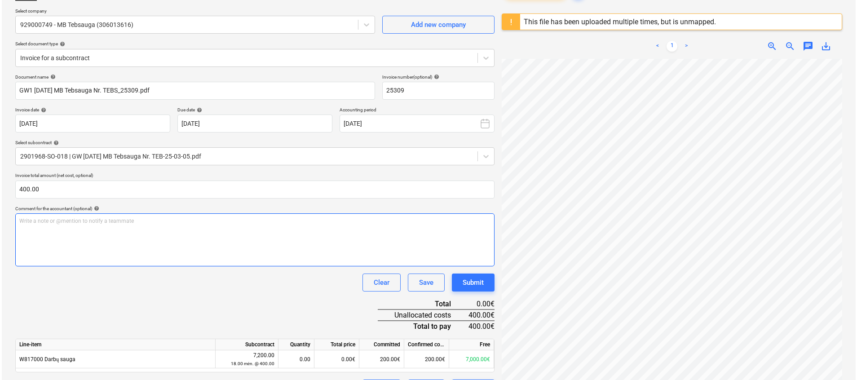
scroll to position [106, 0]
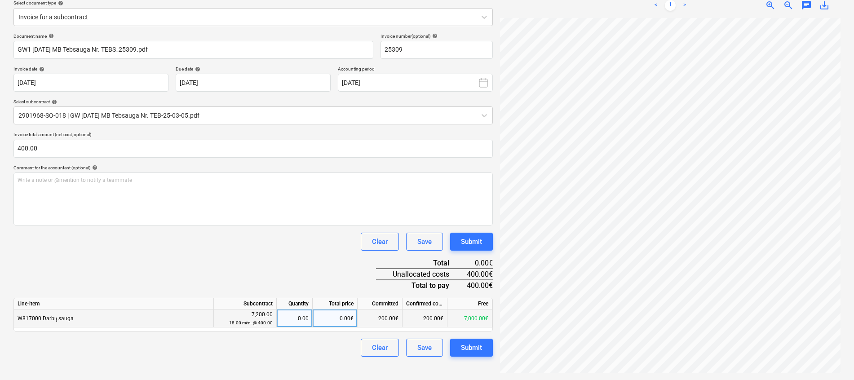
click at [295, 321] on div "0.00" at bounding box center [294, 318] width 28 height 18
type input "1"
click at [297, 269] on div "Document name help GW1 2025-08-27 MB Tebsauga Nr. TEBS_25309.pdf Invoice number…" at bounding box center [252, 194] width 479 height 323
click at [484, 357] on div "Create new document Select company 929000749 - MB Tebsauga (306013616) Add new …" at bounding box center [253, 157] width 486 height 438
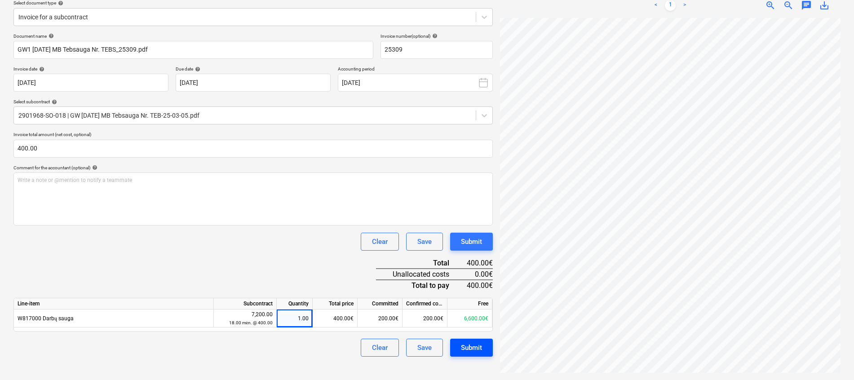
click at [484, 350] on button "Submit" at bounding box center [471, 348] width 43 height 18
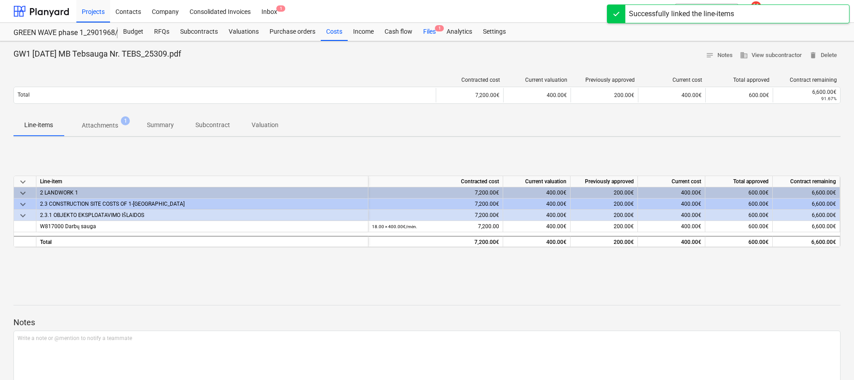
click at [427, 34] on div "Files 1" at bounding box center [429, 32] width 23 height 18
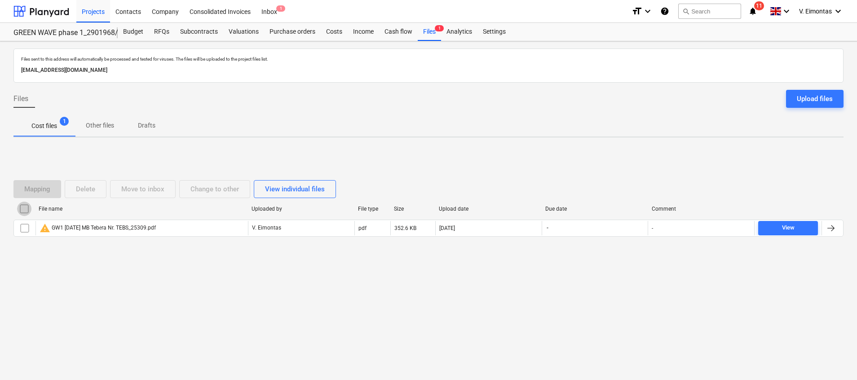
click at [22, 207] on input "checkbox" at bounding box center [24, 209] width 14 height 14
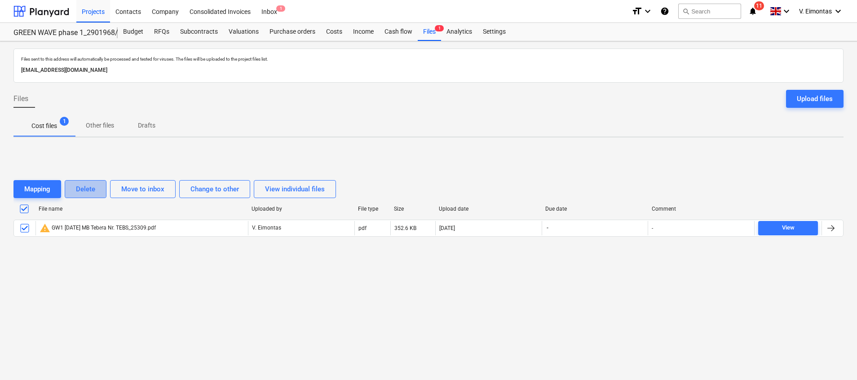
click at [83, 183] on div "Delete" at bounding box center [85, 189] width 19 height 12
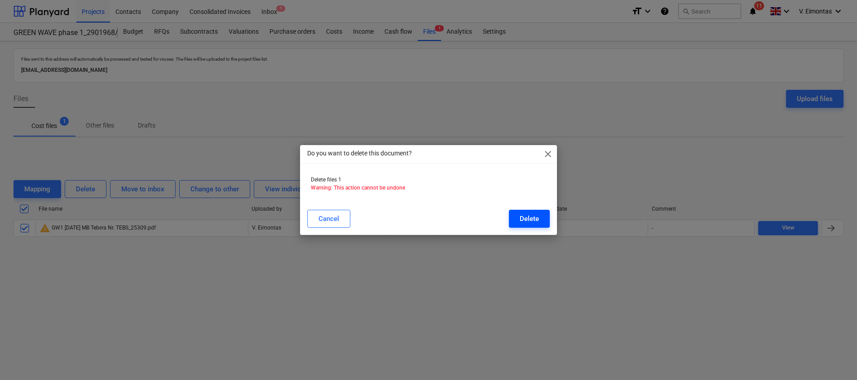
click at [543, 217] on button "Delete" at bounding box center [529, 219] width 41 height 18
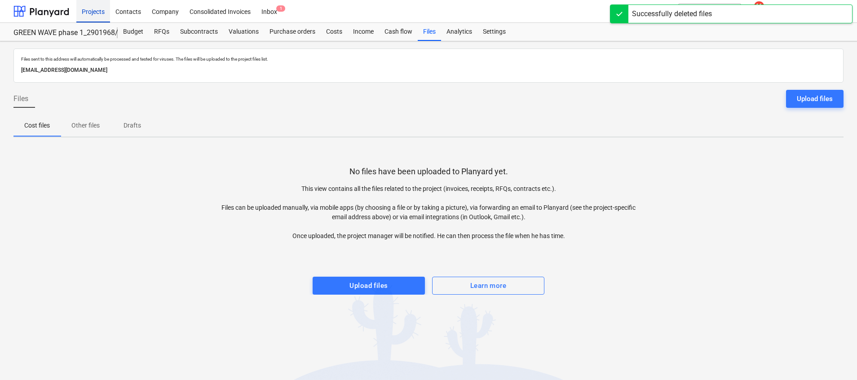
click at [101, 11] on div "Projects" at bounding box center [93, 11] width 34 height 23
